Goal: Transaction & Acquisition: Book appointment/travel/reservation

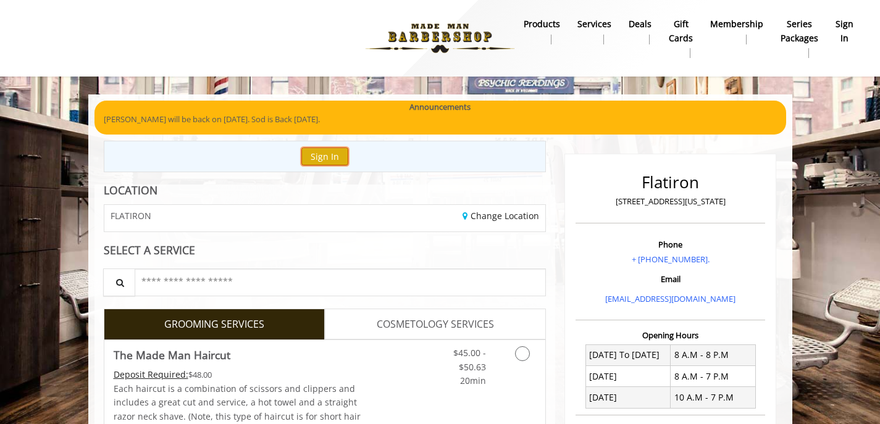
click at [324, 158] on button "Sign In" at bounding box center [324, 157] width 47 height 18
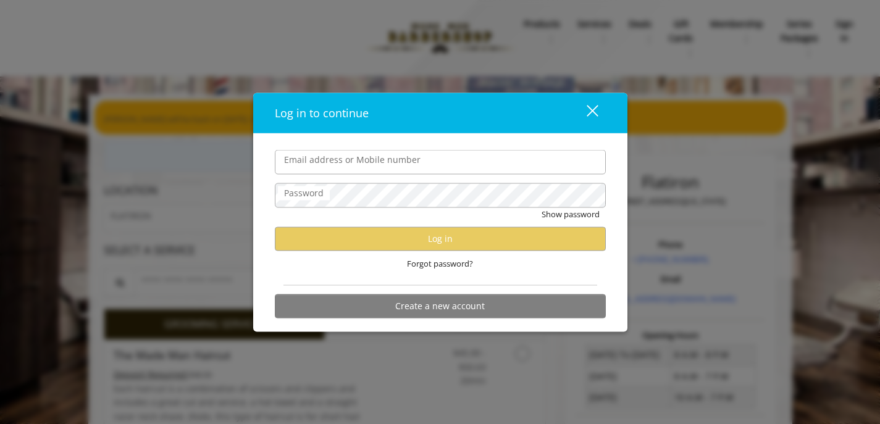
click at [592, 108] on div "close" at bounding box center [585, 113] width 25 height 19
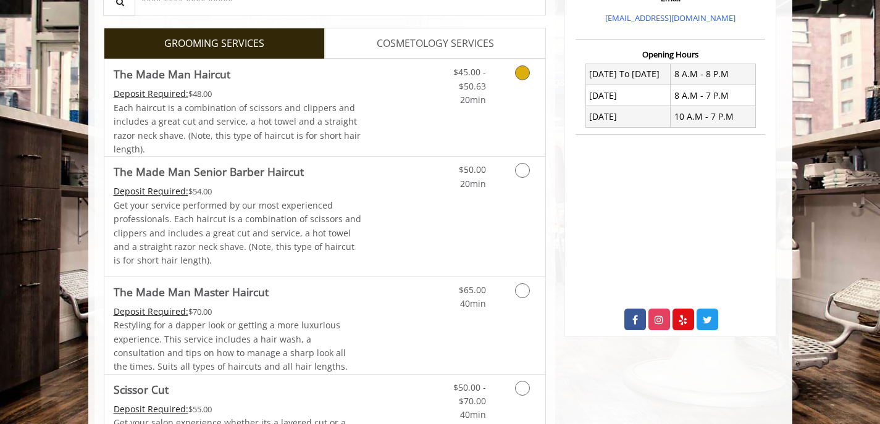
scroll to position [159, 0]
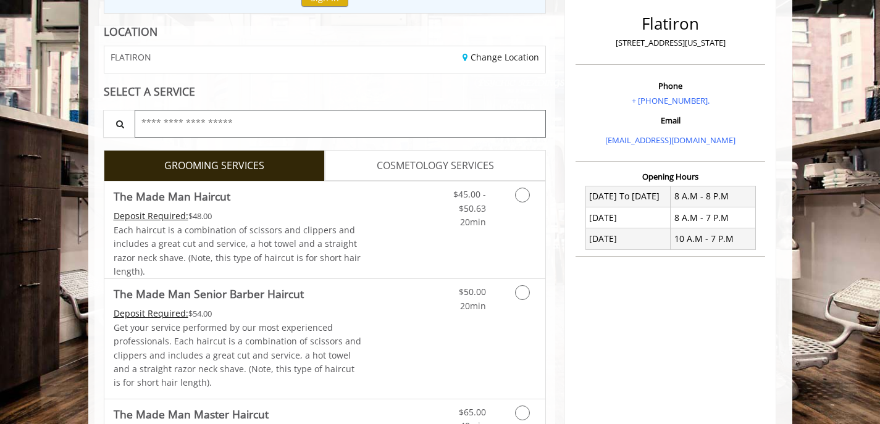
click at [355, 125] on input "text" at bounding box center [341, 124] width 412 height 28
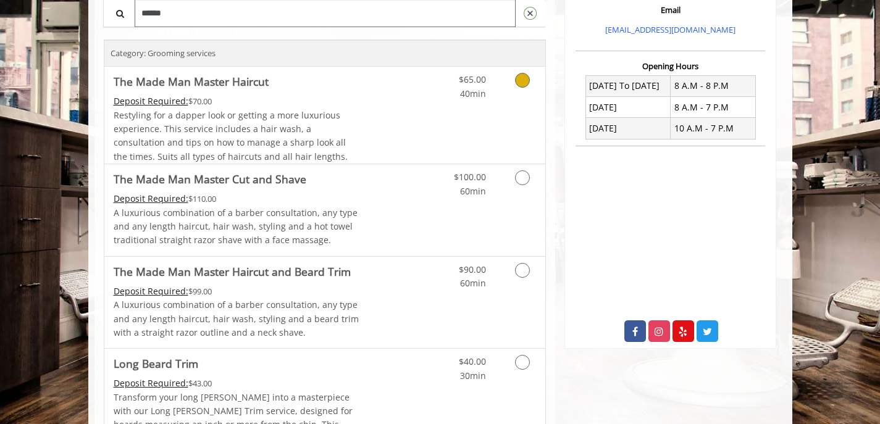
scroll to position [278, 0]
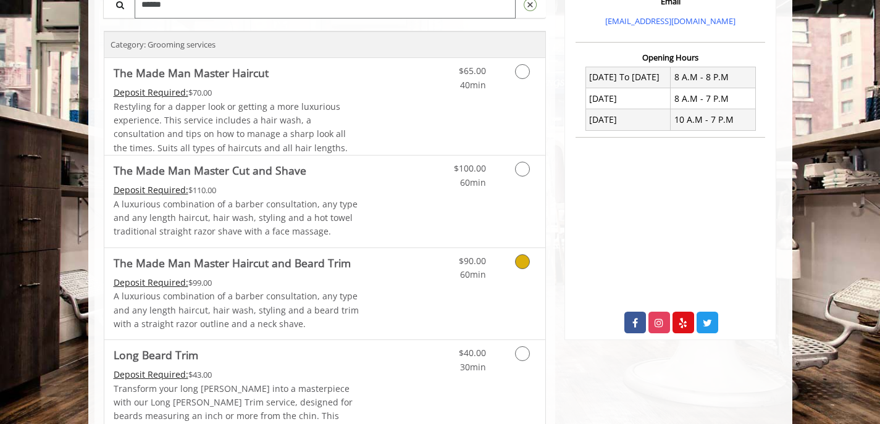
type input "******"
click at [514, 259] on link "Grooming services" at bounding box center [521, 265] width 32 height 34
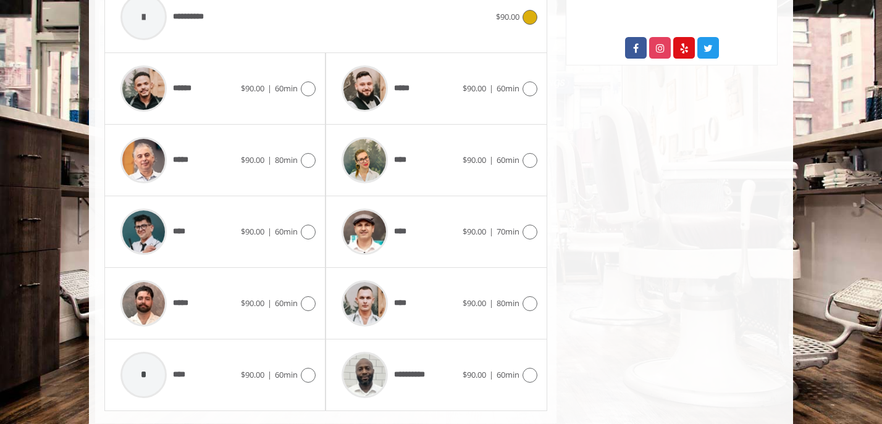
scroll to position [554, 0]
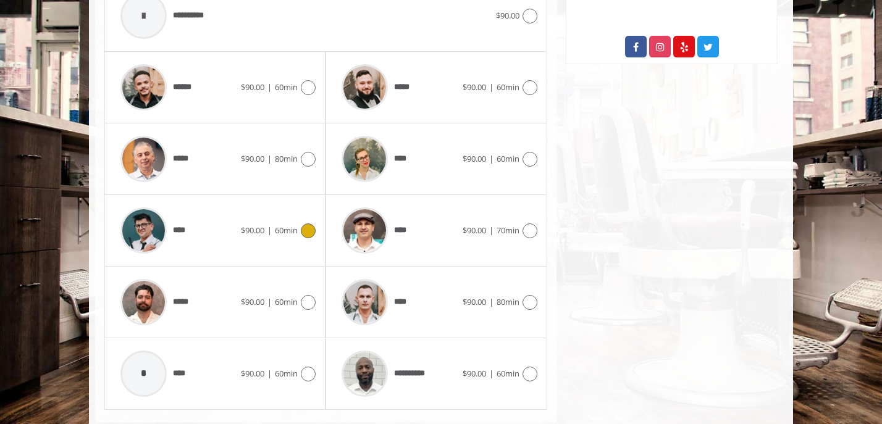
click at [308, 229] on icon at bounding box center [308, 231] width 15 height 15
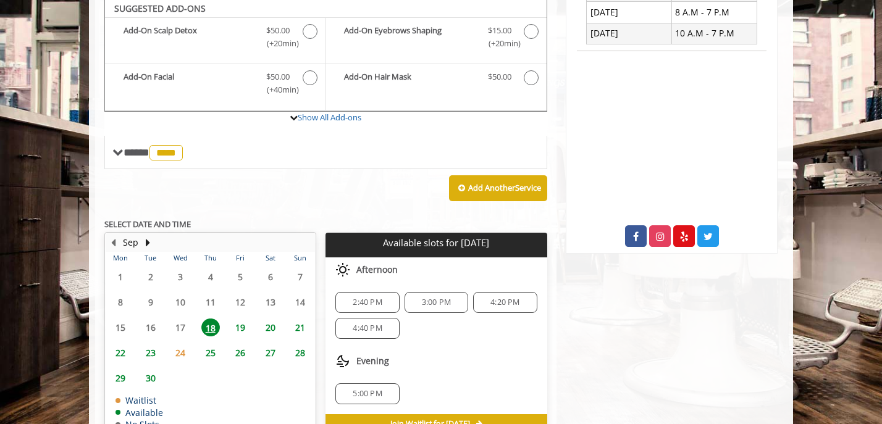
scroll to position [362, 0]
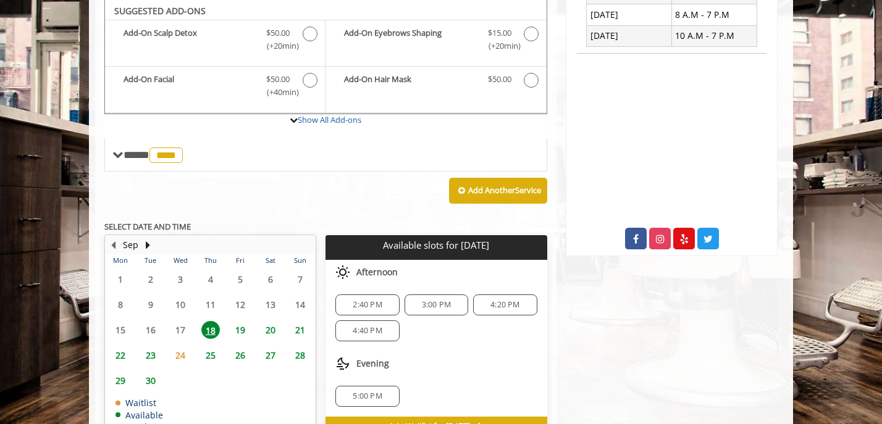
click at [299, 359] on span "28" at bounding box center [300, 356] width 19 height 18
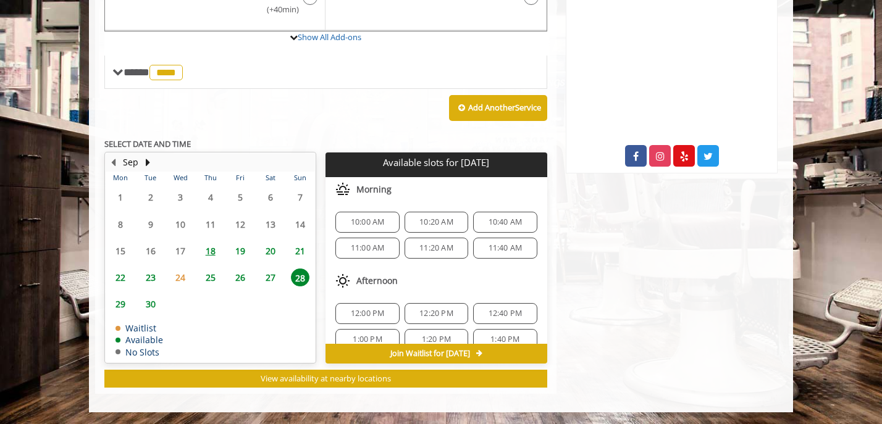
scroll to position [185, 0]
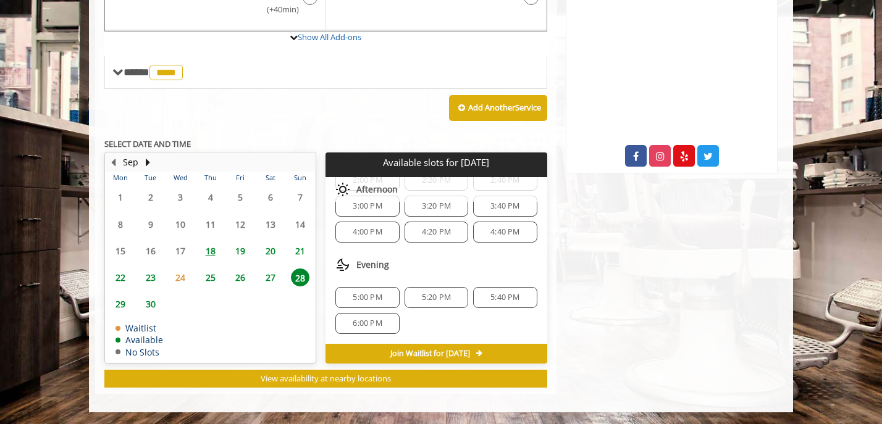
click at [421, 291] on div "5:20 PM" at bounding box center [437, 297] width 64 height 21
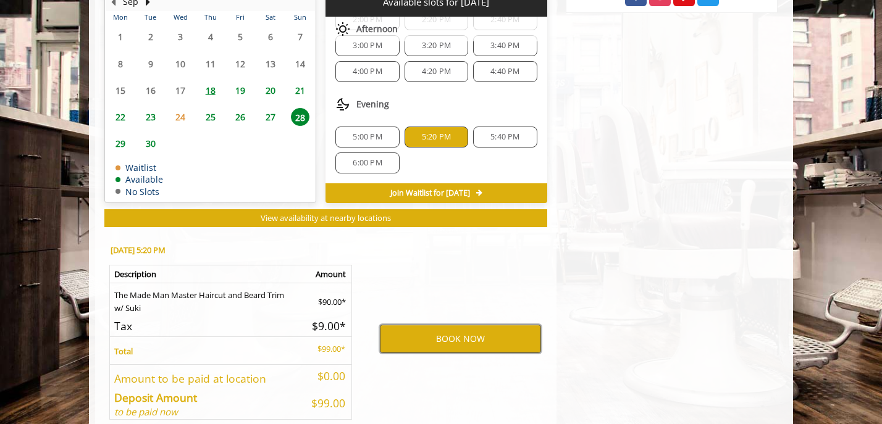
click at [453, 342] on button "BOOK NOW" at bounding box center [460, 339] width 161 height 28
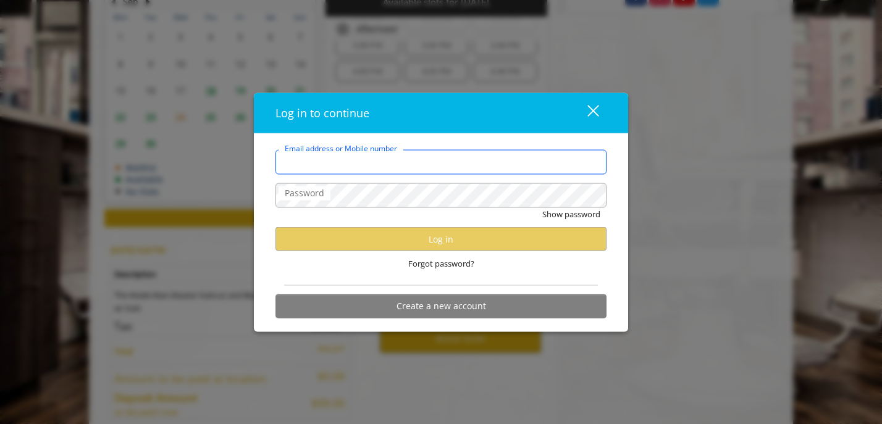
click at [415, 171] on input "Email address or Mobile number" at bounding box center [441, 162] width 331 height 25
click at [452, 159] on input "Email address or Mobile number" at bounding box center [441, 162] width 331 height 25
type input "**********"
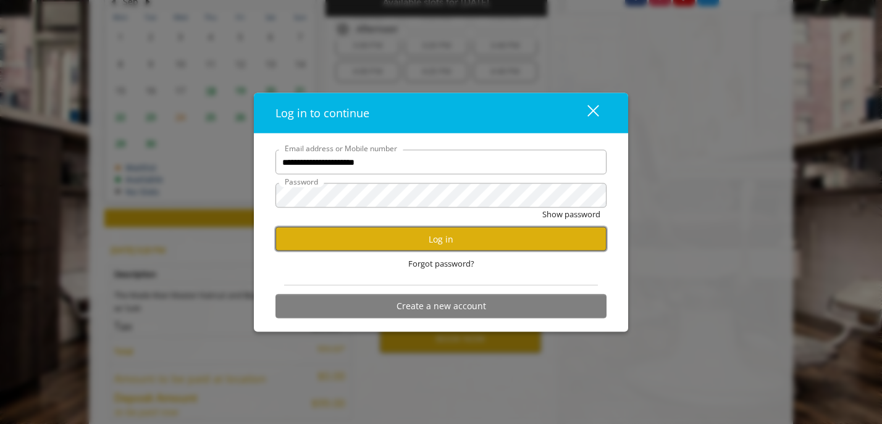
click at [498, 243] on button "Log in" at bounding box center [441, 239] width 331 height 24
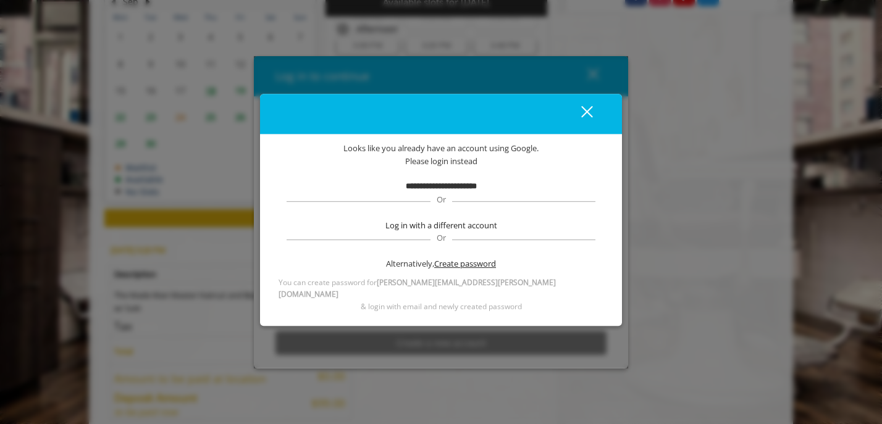
click at [449, 271] on span "Create password" at bounding box center [465, 264] width 62 height 13
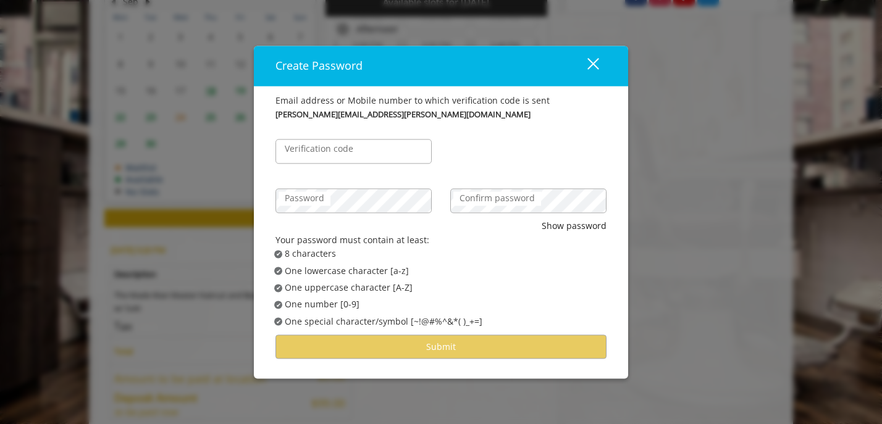
click at [345, 146] on label "Verification code" at bounding box center [319, 150] width 81 height 14
click at [345, 146] on input "Verification code" at bounding box center [354, 152] width 156 height 25
type input "******"
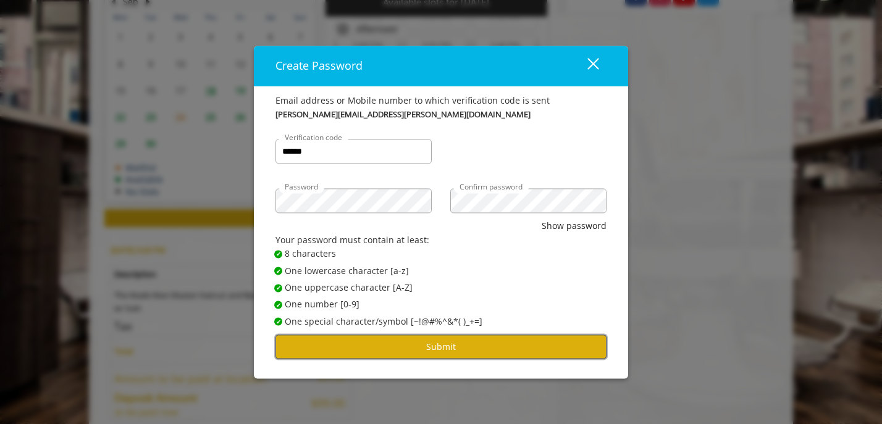
click at [465, 347] on button "Submit" at bounding box center [441, 347] width 331 height 24
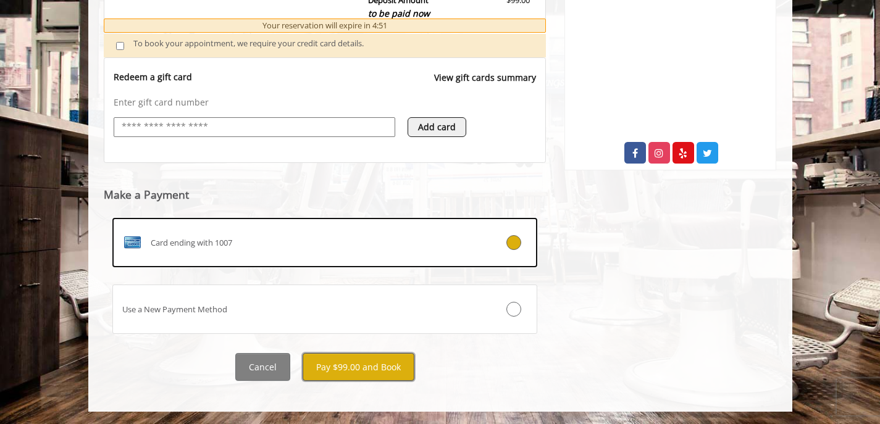
click at [367, 368] on button "Pay $99.00 and Book" at bounding box center [359, 367] width 112 height 28
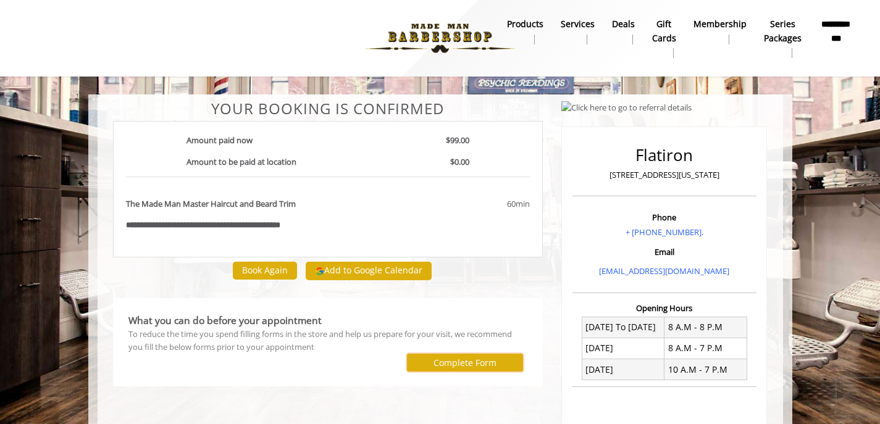
click at [450, 363] on label "Complete Form" at bounding box center [465, 363] width 63 height 10
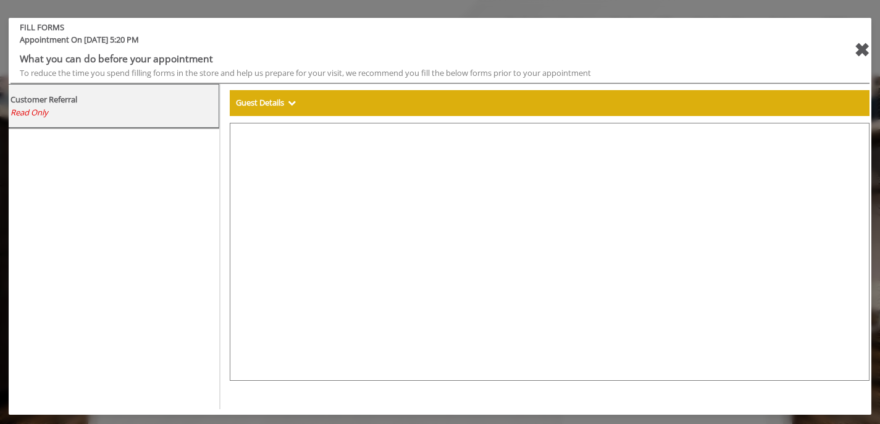
select select "***"
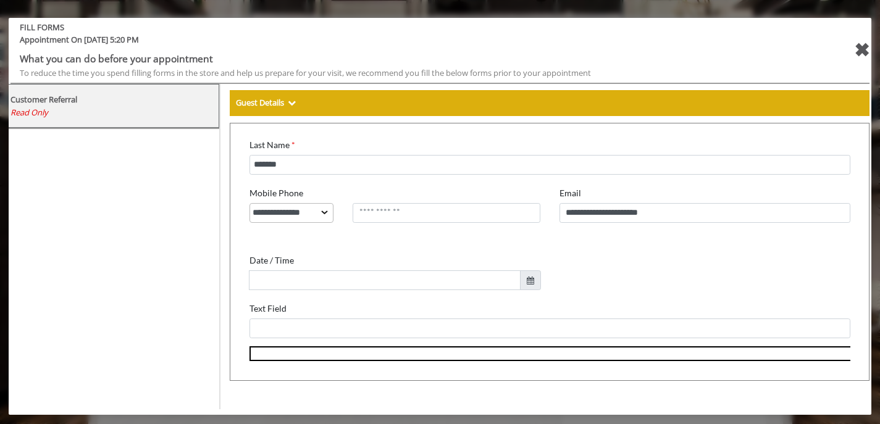
scroll to position [196, 0]
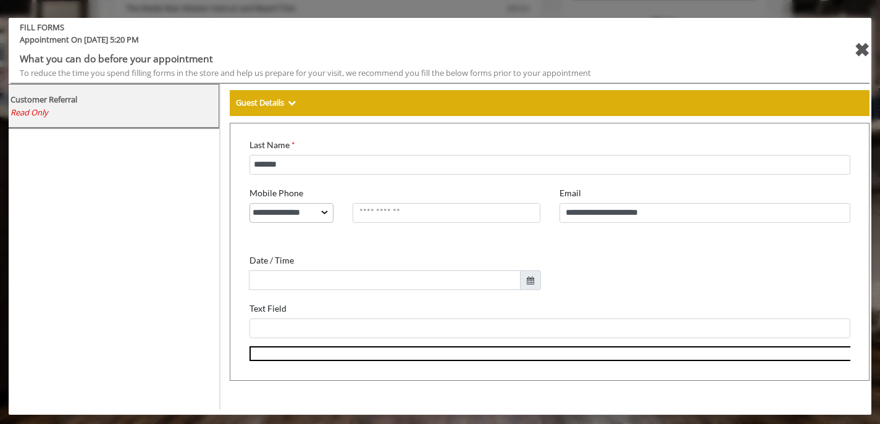
click at [858, 51] on div "✖" at bounding box center [861, 50] width 15 height 30
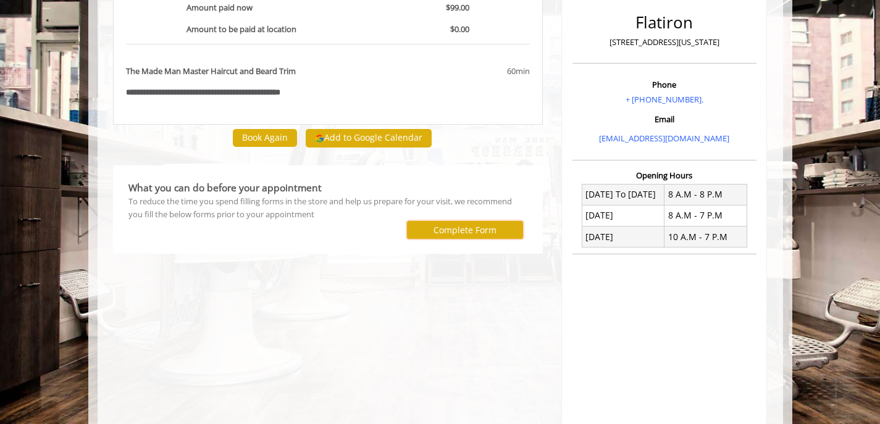
scroll to position [0, 0]
